Goal: Task Accomplishment & Management: Manage account settings

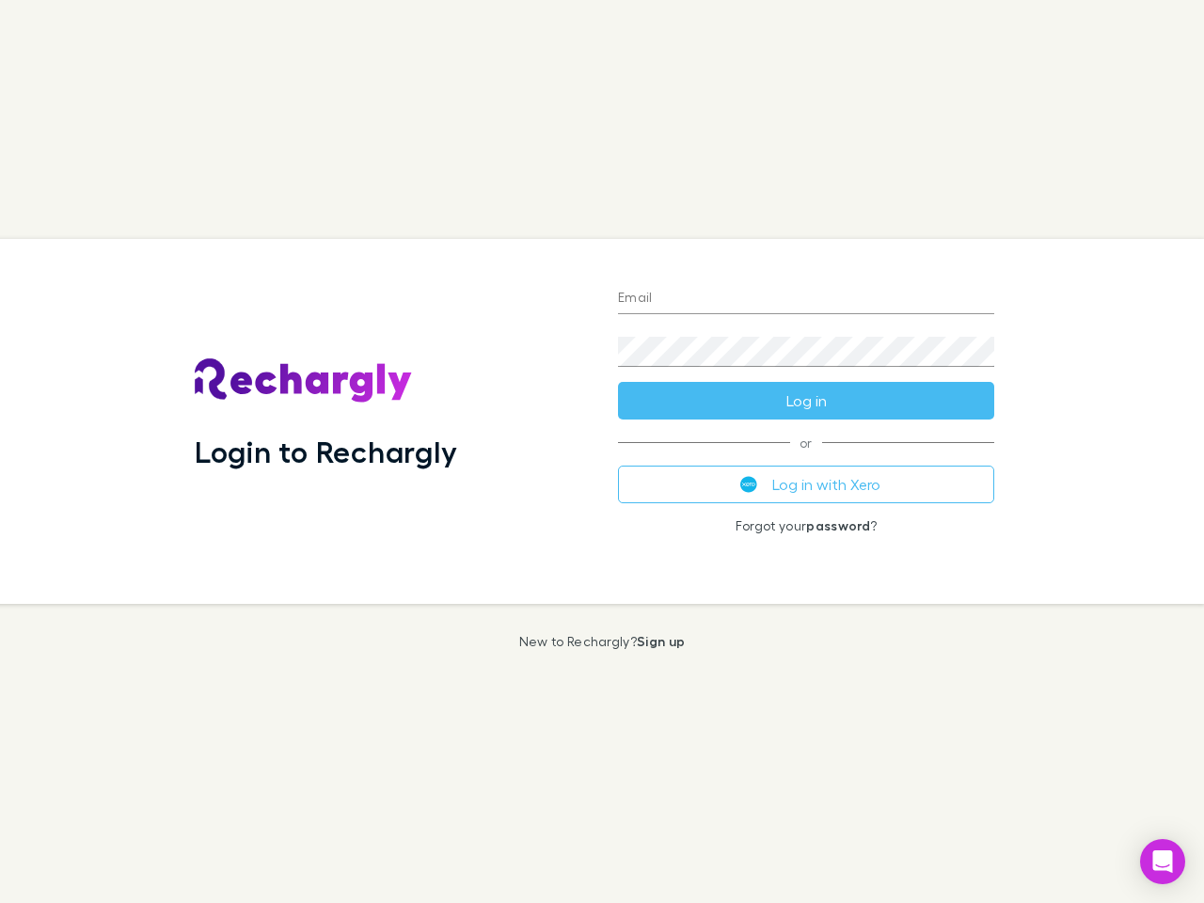
click at [602, 452] on div "Login to Rechargly" at bounding box center [391, 421] width 423 height 365
click at [806, 299] on input "Email" at bounding box center [806, 299] width 376 height 30
click at [806, 401] on button "Log in" at bounding box center [806, 401] width 376 height 38
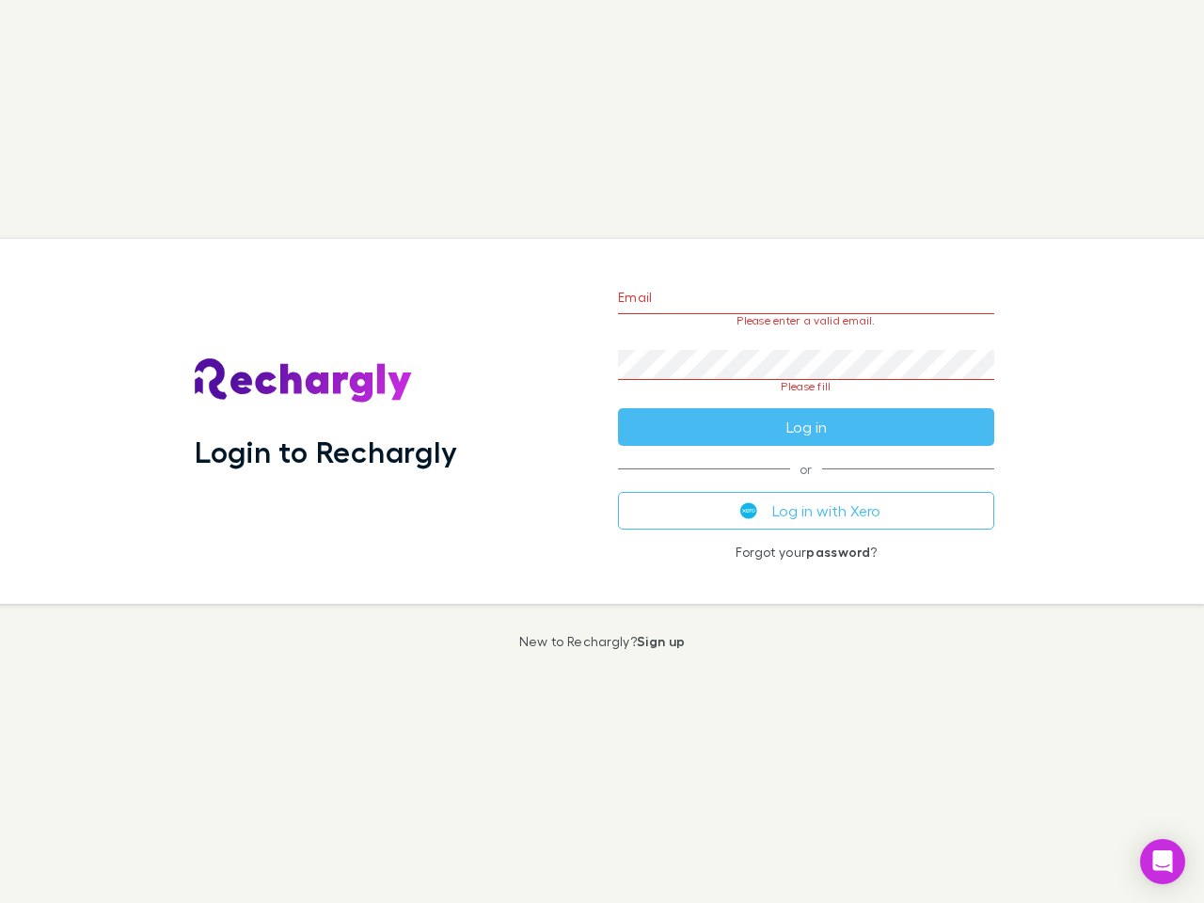
click at [806, 484] on div "Email Please enter a valid email. Password Please fill Log in or Log in with Xe…" at bounding box center [806, 421] width 406 height 365
click at [1163, 862] on icon "Open Intercom Messenger" at bounding box center [1163, 861] width 20 height 23
